Goal: Information Seeking & Learning: Learn about a topic

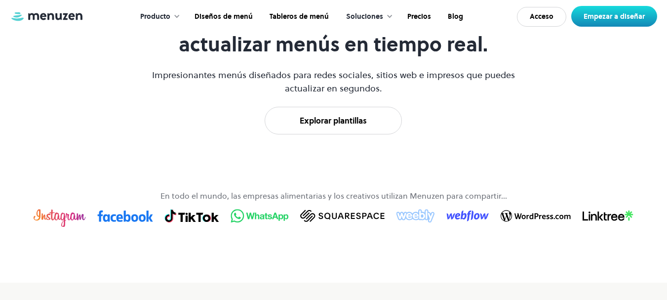
scroll to position [416, 0]
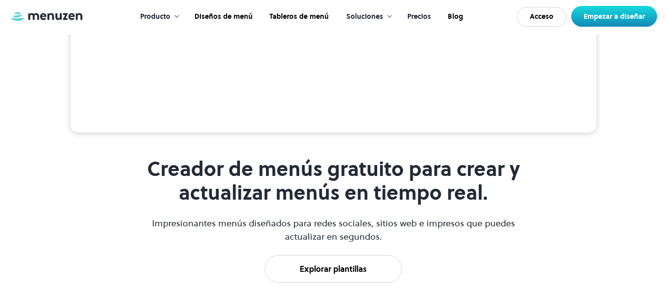
click at [419, 14] on font "Precios" at bounding box center [419, 16] width 24 height 10
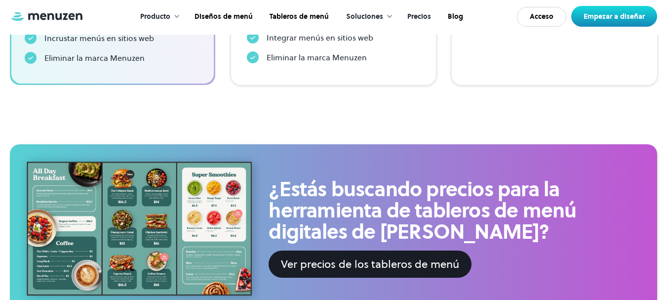
scroll to position [556, 0]
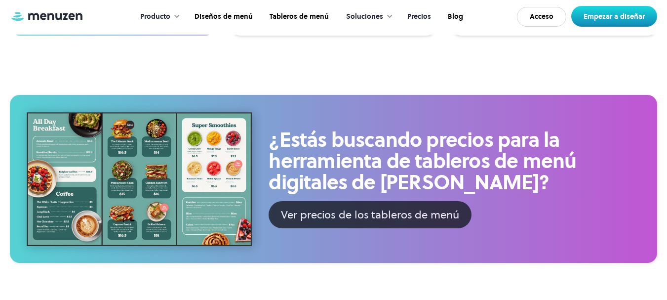
click at [373, 214] on font "Ver precios de los tableros de menú" at bounding box center [370, 214] width 178 height 15
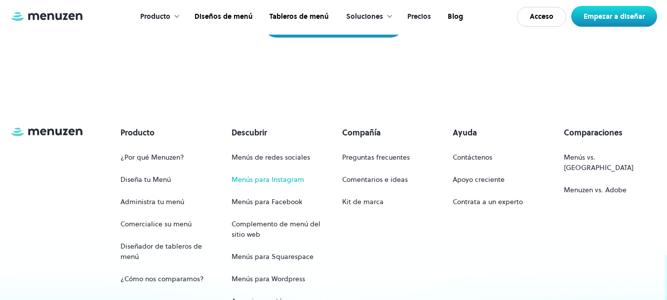
scroll to position [2654, 0]
click at [270, 174] on font "Menús para Instagram" at bounding box center [268, 179] width 73 height 10
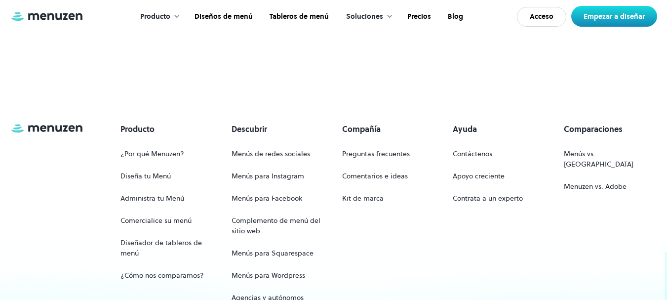
scroll to position [642, 0]
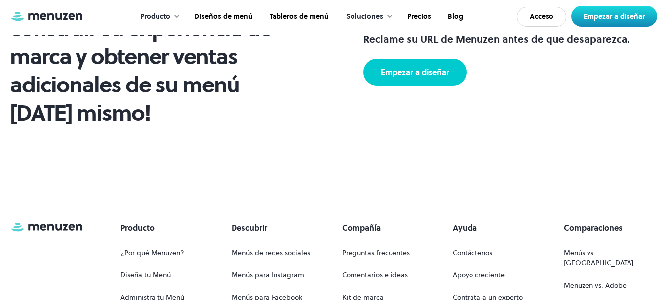
click at [424, 74] on font "Empezar a diseñar" at bounding box center [415, 72] width 69 height 11
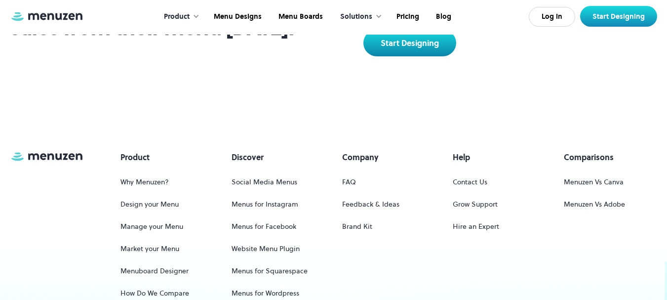
scroll to position [642, 0]
